Goal: Task Accomplishment & Management: Complete application form

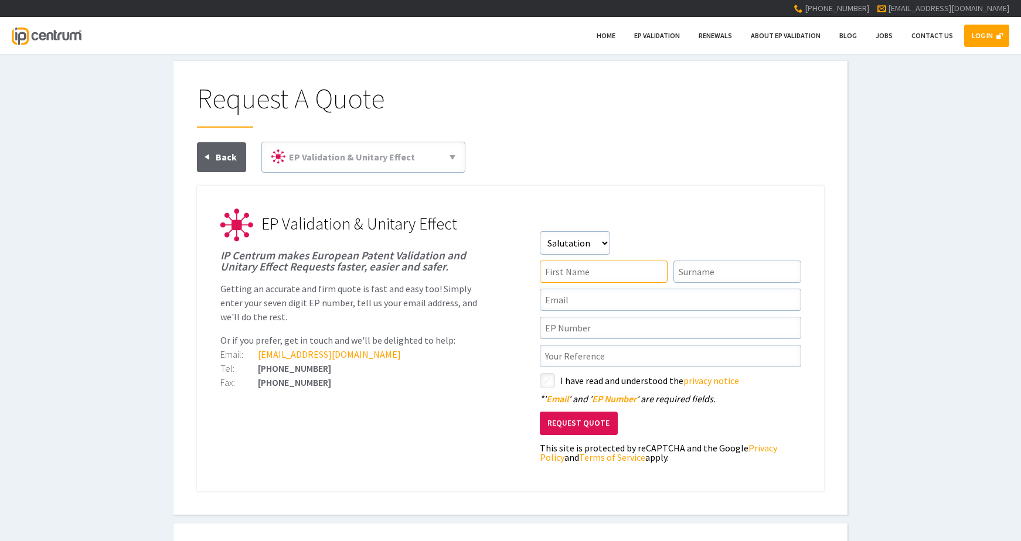
drag, startPoint x: 626, startPoint y: 265, endPoint x: 612, endPoint y: 258, distance: 16.0
click at [626, 265] on input"] "text" at bounding box center [604, 272] width 128 height 22
click at [601, 252] on select"] "Salutation Mr Mrs Miss Ms Dr [PERSON_NAME]" at bounding box center [575, 242] width 70 height 23
select select"] "Miss"
click at [540, 231] on select"] "Salutation Mr Mrs Miss Ms Dr [PERSON_NAME]" at bounding box center [575, 242] width 70 height 23
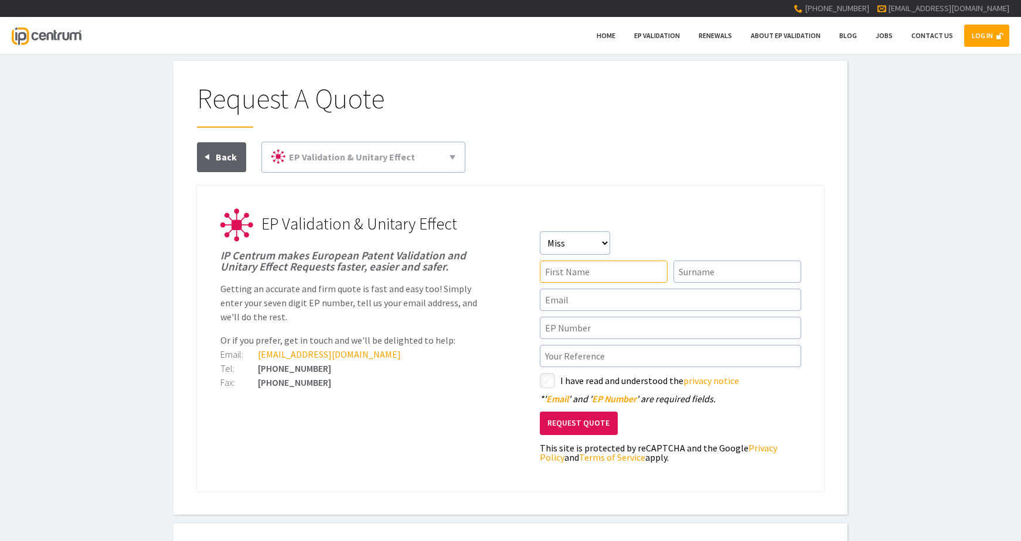
click at [581, 270] on input"] "text" at bounding box center [604, 272] width 128 height 22
type input"] "[PERSON_NAME]"
type input"] "Bettles"
type input"] "[EMAIL_ADDRESS][DOMAIN_NAME]"
type input"] "EP3964505"
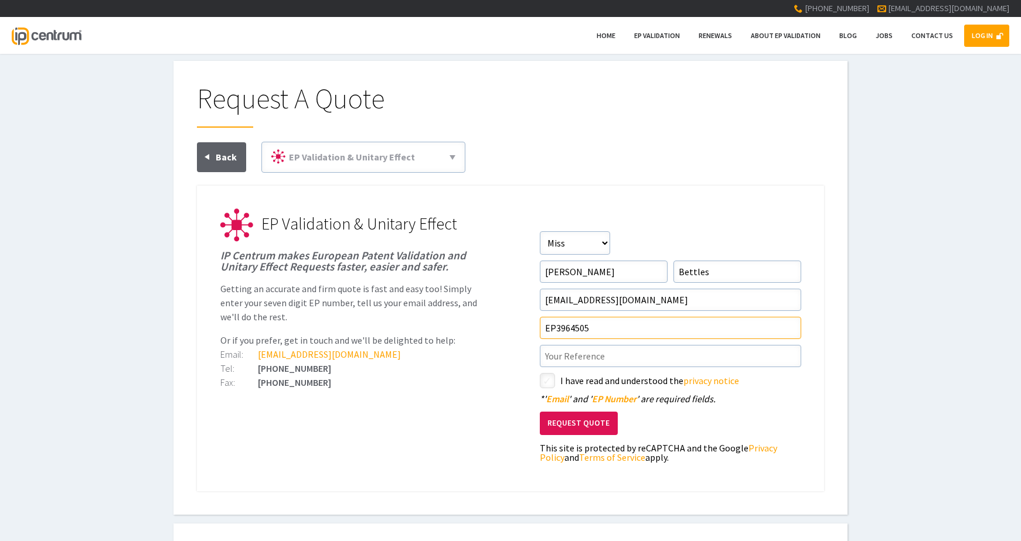
type input"] "CRT/168213EP1"
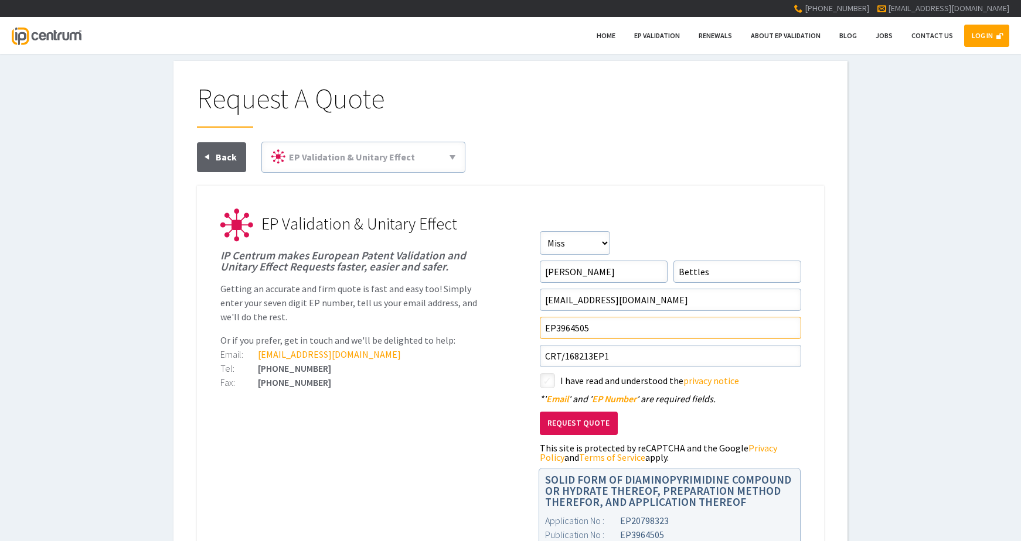
click at [592, 322] on input"] "EP3964505" at bounding box center [670, 328] width 261 height 22
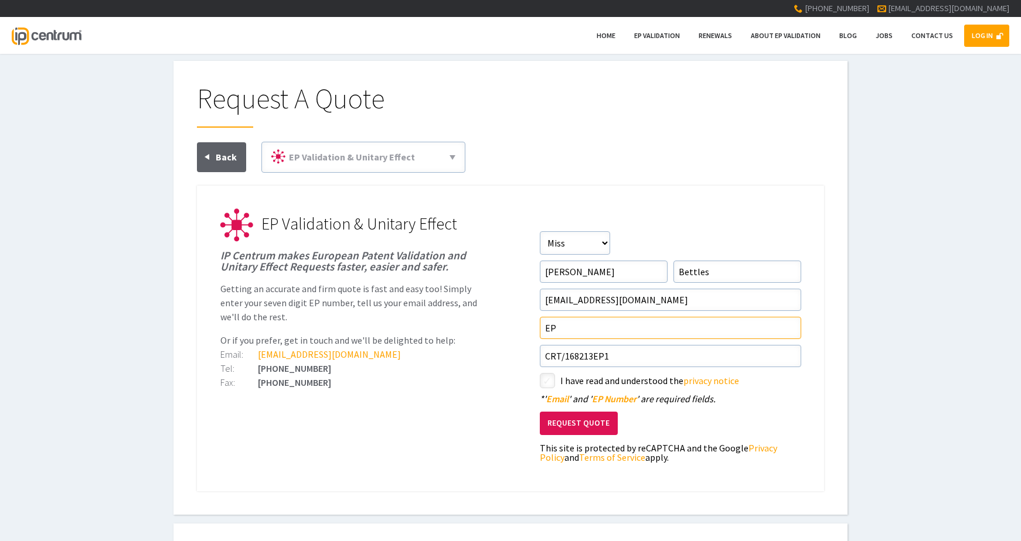
type input"] "EP"
click at [736, 124] on h1 "Request A Quote" at bounding box center [510, 105] width 627 height 43
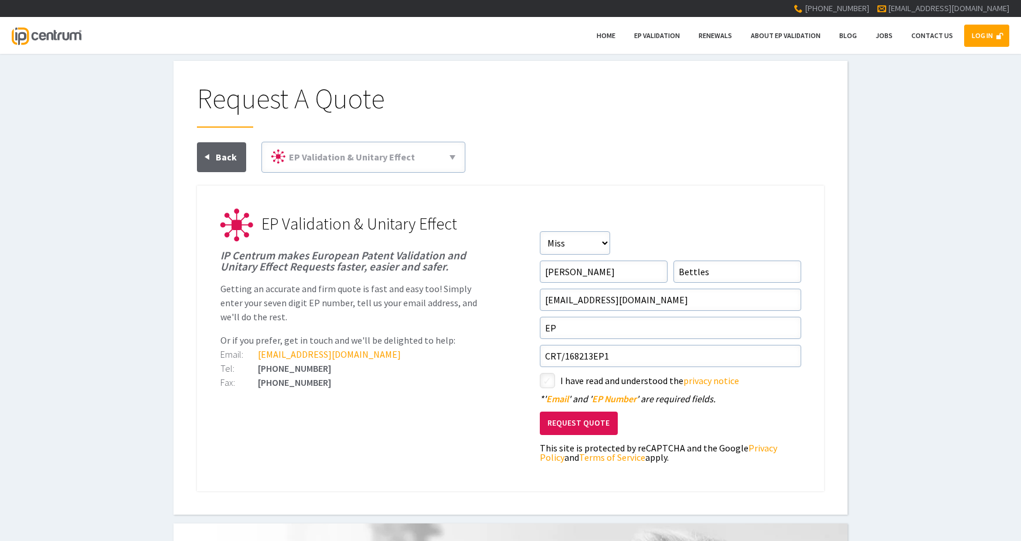
click at [544, 387] on input"] "checkbox" at bounding box center [549, 382] width 14 height 14
checkbox input"] "true"
click at [618, 328] on input"] "EP" at bounding box center [670, 328] width 261 height 22
click at [726, 136] on div "Request A Quote EP Validation & Unitary Effect 71(3) Claims Translations Unitar…" at bounding box center [510, 287] width 627 height 407
click at [631, 326] on input"] "EP" at bounding box center [670, 328] width 261 height 22
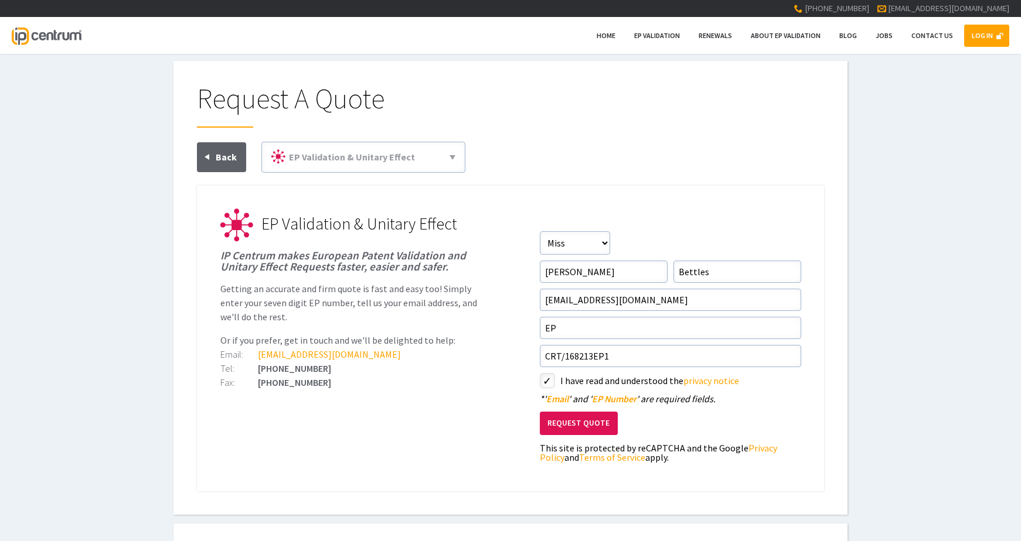
click at [880, 299] on div "Request A Quote EP Validation & Unitary Effect 71(3) Claims Translations Unitar…" at bounding box center [510, 288] width 1021 height 454
click at [621, 332] on input"] "EP" at bounding box center [670, 328] width 261 height 22
click at [896, 328] on div "Request A Quote EP Validation & Unitary Effect 71(3) Claims Translations Unitar…" at bounding box center [510, 288] width 1021 height 454
drag, startPoint x: 650, startPoint y: 363, endPoint x: 573, endPoint y: 358, distance: 77.5
click at [573, 358] on input"] "CRT/168213EP1" at bounding box center [670, 356] width 261 height 22
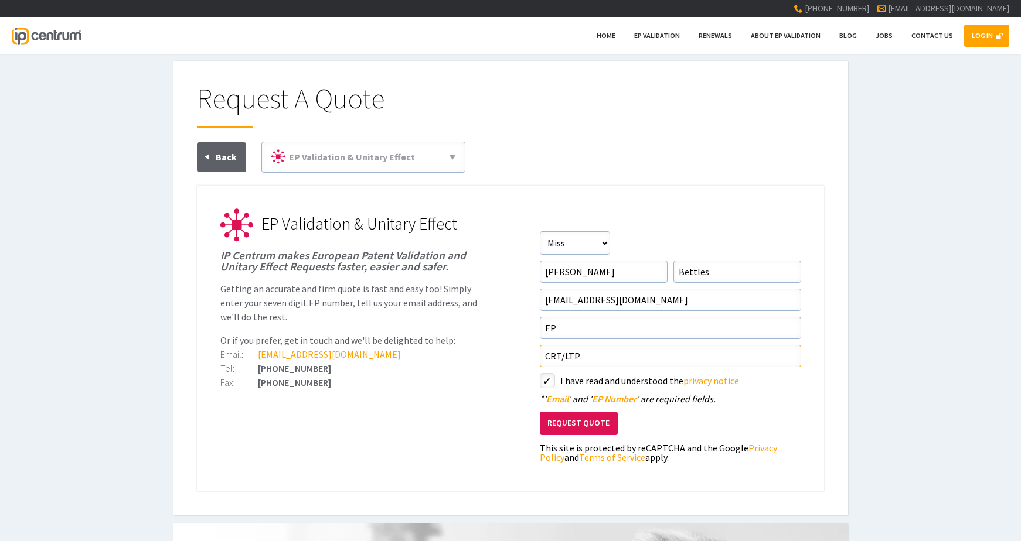
type input"] "CRT/LTP"
click at [566, 335] on input"] "EP" at bounding box center [670, 328] width 261 height 22
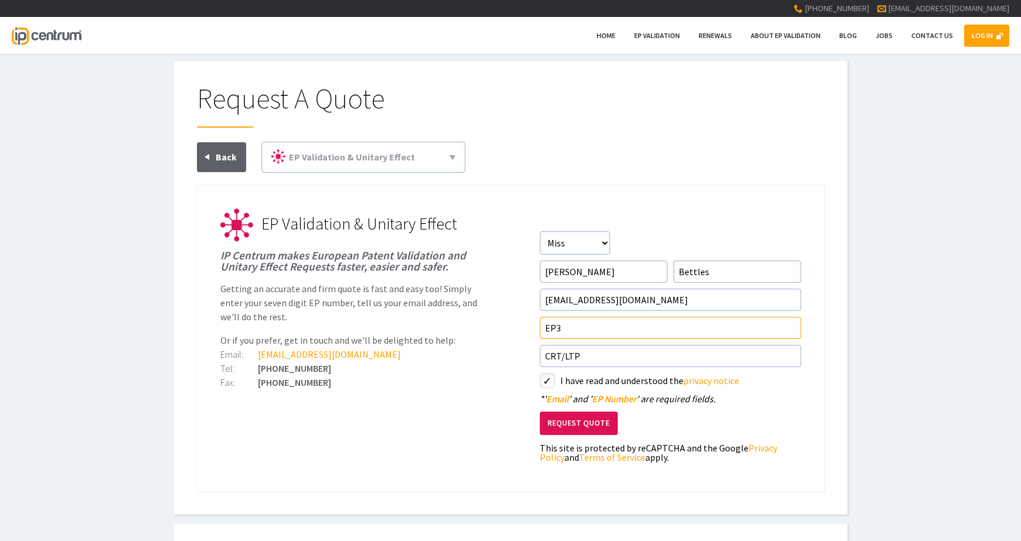
type input"] "EP3"
click at [859, 357] on div "Request A Quote EP Validation & Unitary Effect 71(3) Claims Translations Unitar…" at bounding box center [510, 288] width 1021 height 454
drag, startPoint x: 624, startPoint y: 364, endPoint x: 561, endPoint y: 370, distance: 62.5
click at [561, 370] on form "Salutation Salutation Mr Mrs Miss Ms Dr Other First Name Hannah Surname Bettles…" at bounding box center [670, 349] width 261 height 237
click at [579, 365] on input"] "CRT/LTP" at bounding box center [670, 356] width 261 height 22
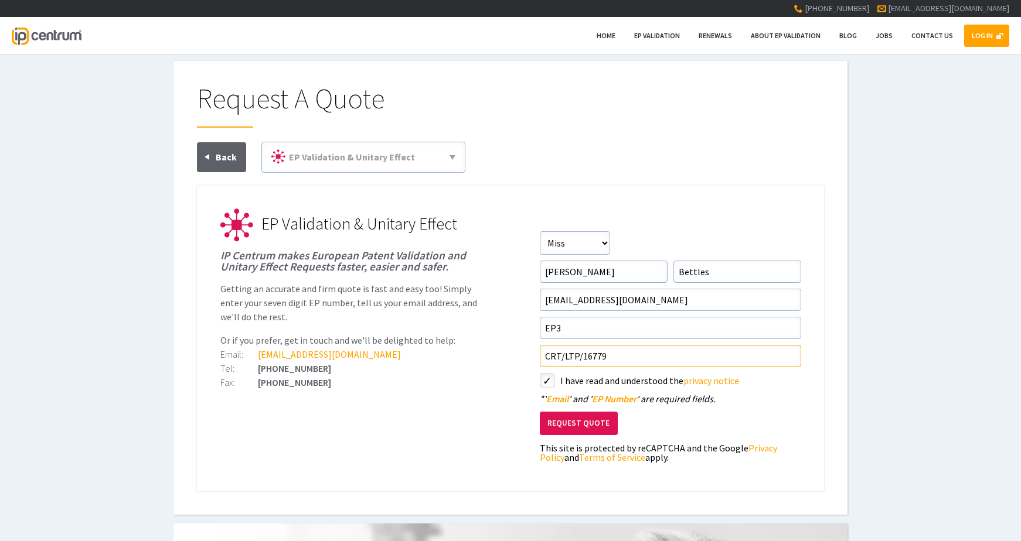
click at [636, 351] on input"] "CRT/LTP/16779" at bounding box center [670, 356] width 261 height 22
type input"] "CRT/LTP/167795EP1"
click at [632, 333] on input"] "EP3" at bounding box center [670, 328] width 261 height 22
click at [689, 327] on input"] "EP3" at bounding box center [670, 328] width 261 height 22
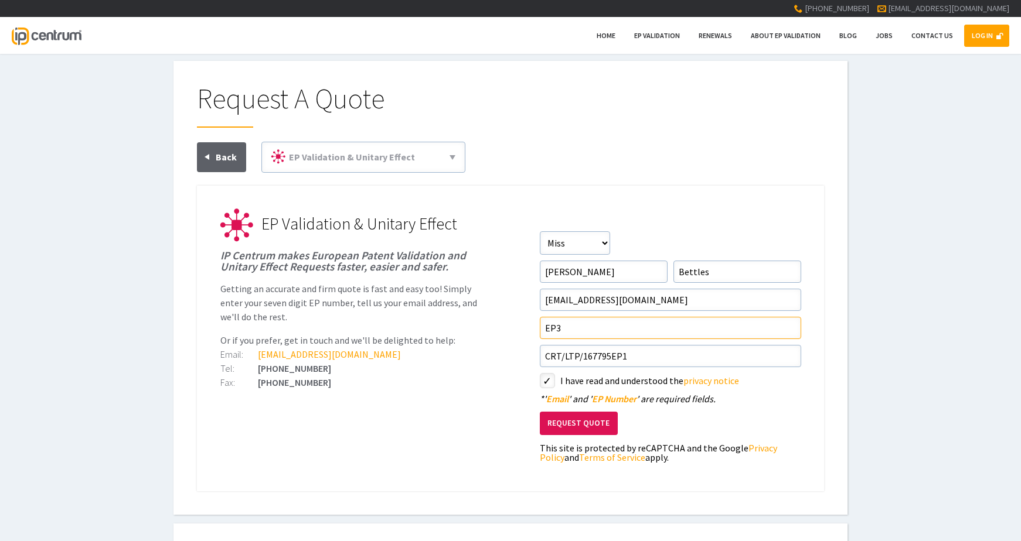
click at [673, 325] on input"] "EP3" at bounding box center [670, 328] width 261 height 22
click at [677, 333] on input"] "EP3" at bounding box center [670, 328] width 261 height 22
click at [859, 284] on div "Request A Quote EP Validation & Unitary Effect 71(3) Claims Translations Unitar…" at bounding box center [510, 288] width 1021 height 454
click at [642, 328] on input"] "EP" at bounding box center [670, 328] width 261 height 22
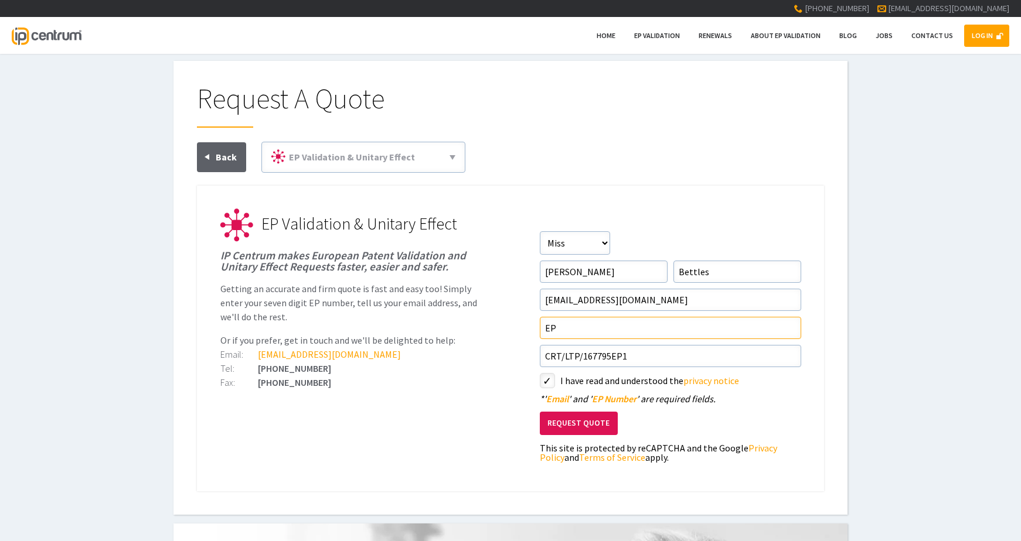
click at [561, 329] on input"] "EP" at bounding box center [670, 328] width 261 height 22
click at [566, 330] on input"] "EP" at bounding box center [670, 328] width 261 height 22
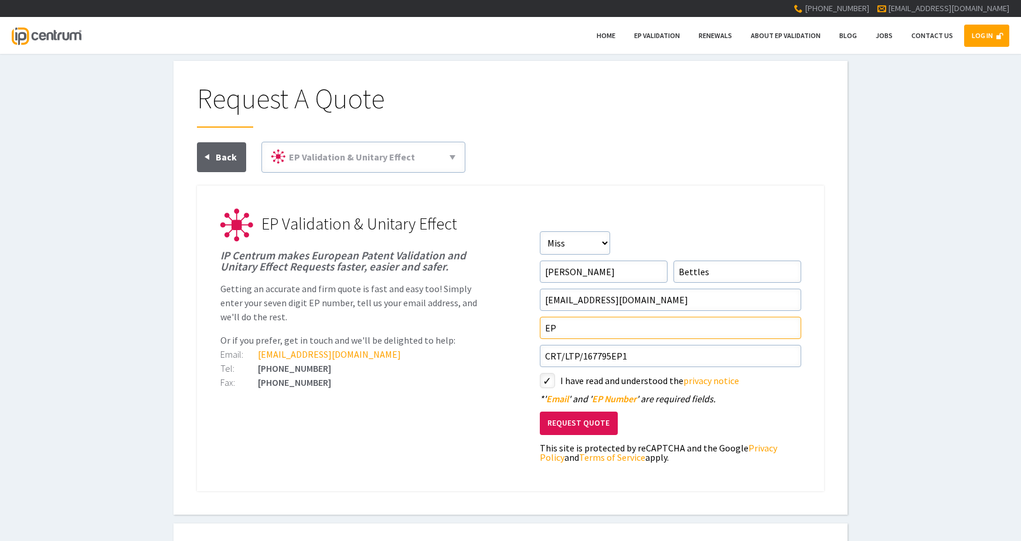
paste input"] "3680334"
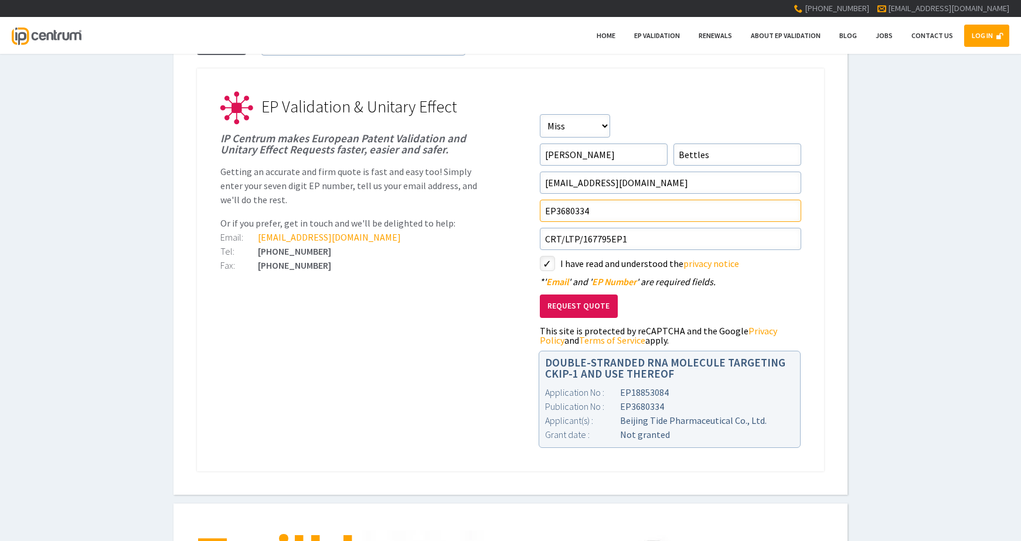
scroll to position [59, 0]
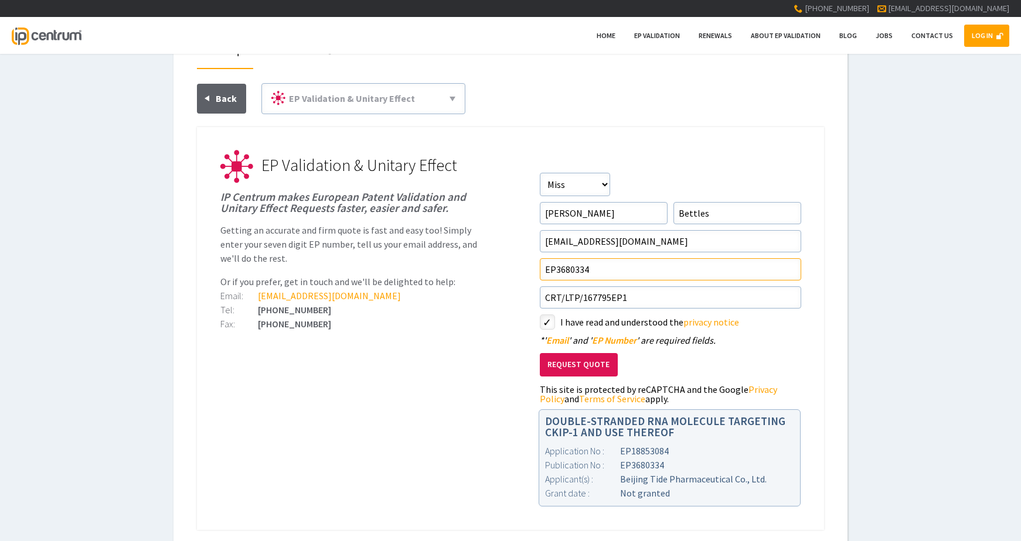
type input"] "EP3680334"
drag, startPoint x: 591, startPoint y: 365, endPoint x: 742, endPoint y: 322, distance: 157.3
click at [742, 322] on form "Salutation Salutation Mr Mrs Miss Ms Dr Other First Name Hannah Surname Bettles…" at bounding box center [670, 291] width 261 height 237
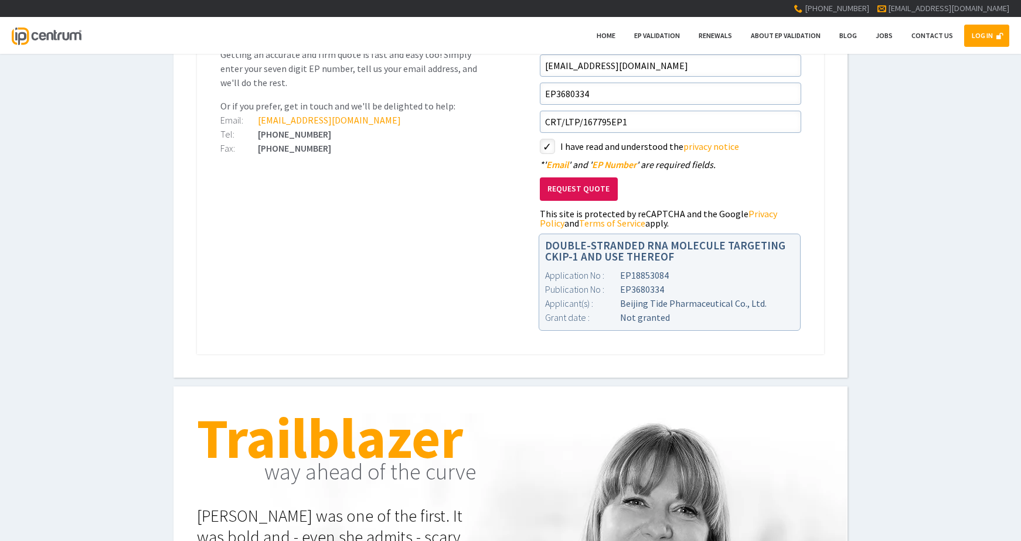
scroll to position [117, 0]
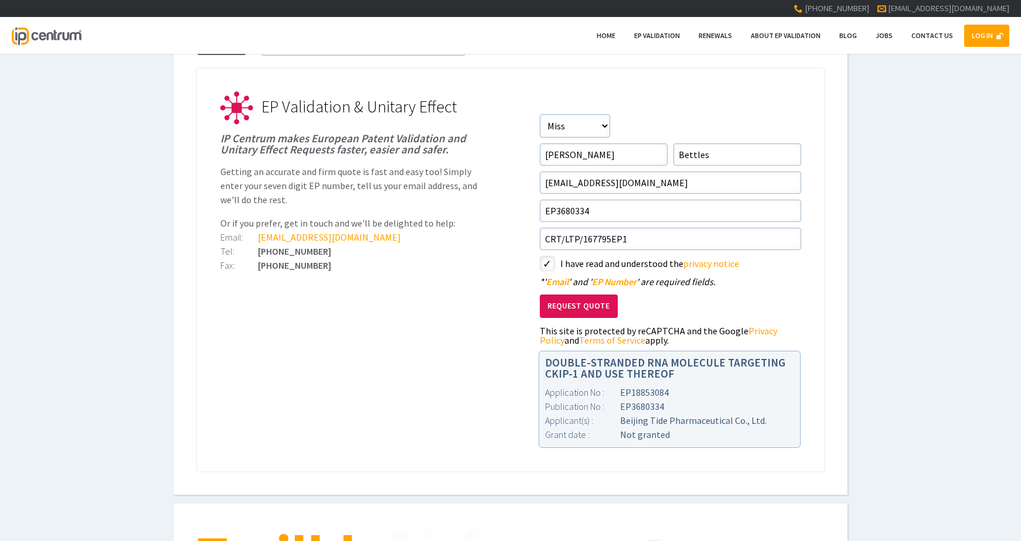
click at [586, 302] on button "Request Quote" at bounding box center [579, 307] width 78 height 24
